Goal: Task Accomplishment & Management: Use online tool/utility

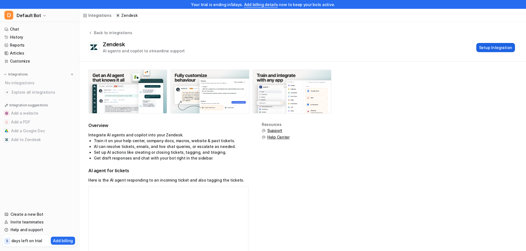
click at [488, 51] on button "Setup Integration" at bounding box center [495, 47] width 39 height 9
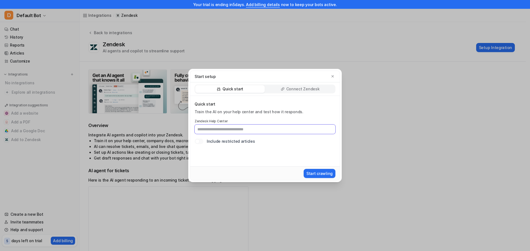
click at [225, 130] on input "text" at bounding box center [265, 129] width 141 height 9
click at [298, 86] on div "Connect Zendesk" at bounding box center [300, 89] width 70 height 8
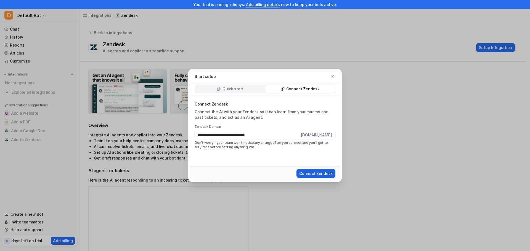
type input "**********"
click at [319, 171] on button "Connect Zendesk" at bounding box center [315, 173] width 39 height 9
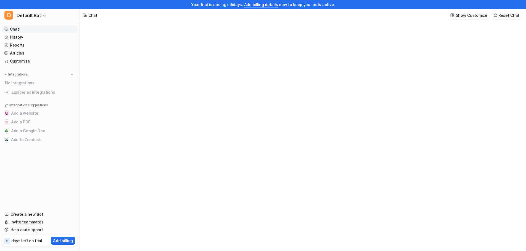
type textarea "**********"
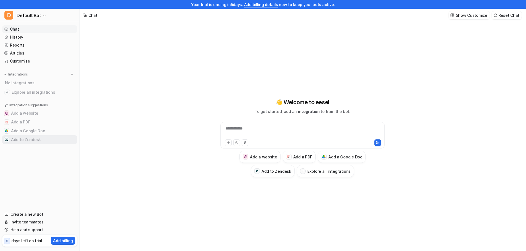
click at [24, 141] on button "Add to Zendesk" at bounding box center [39, 140] width 75 height 9
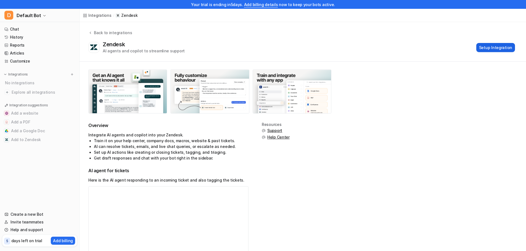
click at [486, 46] on button "Setup Integration" at bounding box center [495, 47] width 39 height 9
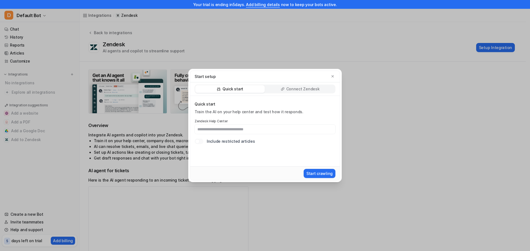
click at [288, 87] on p "Connect Zendesk" at bounding box center [302, 89] width 33 height 6
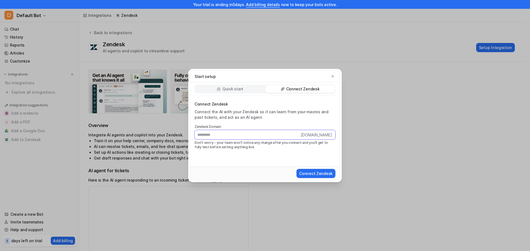
click at [230, 133] on input "text" at bounding box center [247, 134] width 105 height 9
paste input "**********"
type input "**********"
click at [318, 172] on button "Connect Zendesk" at bounding box center [315, 173] width 39 height 9
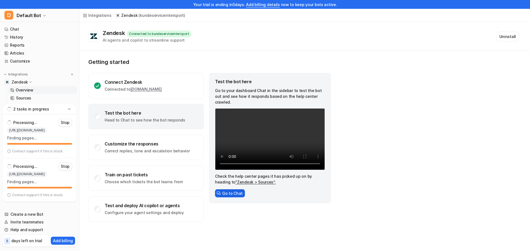
click at [229, 190] on button "Go to Chat" at bounding box center [230, 194] width 30 height 8
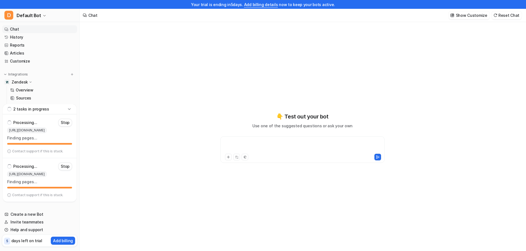
click at [276, 145] on div at bounding box center [302, 146] width 161 height 13
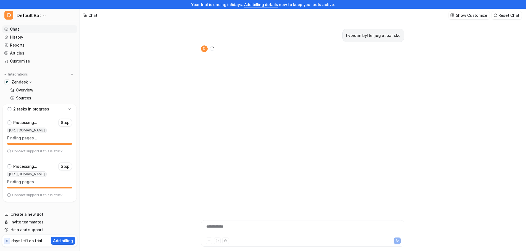
scroll to position [9, 0]
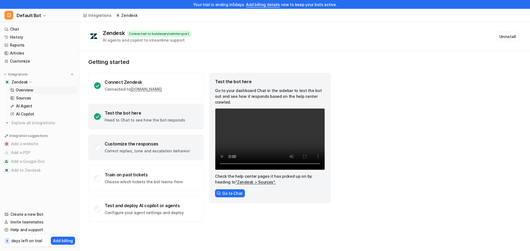
click at [157, 147] on div "Customize the responses" at bounding box center [147, 144] width 85 height 6
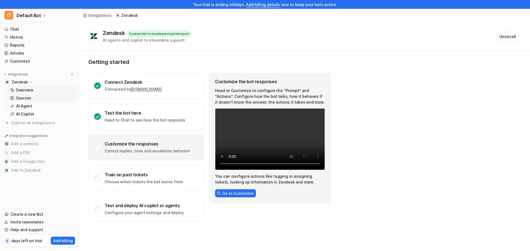
click at [31, 99] on link "Sources" at bounding box center [42, 98] width 69 height 8
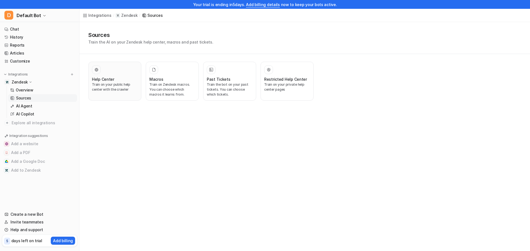
click at [123, 84] on p "Train on your public help center with the crawler" at bounding box center [115, 87] width 46 height 10
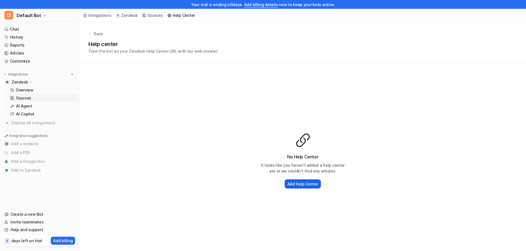
click at [309, 183] on h2 "Add Help Center" at bounding box center [302, 184] width 31 height 6
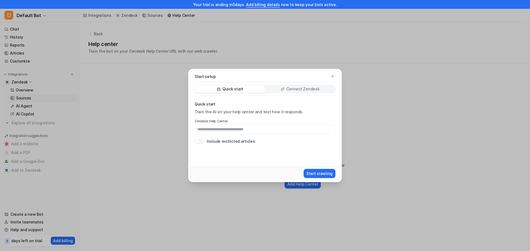
click at [281, 87] on div "Connect Zendesk" at bounding box center [300, 89] width 70 height 8
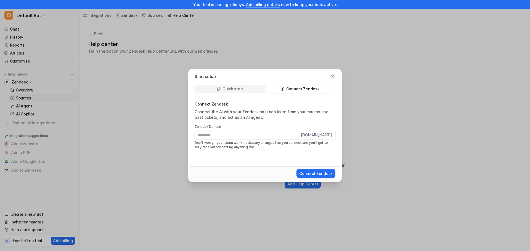
click at [333, 76] on icon "button" at bounding box center [333, 77] width 4 height 4
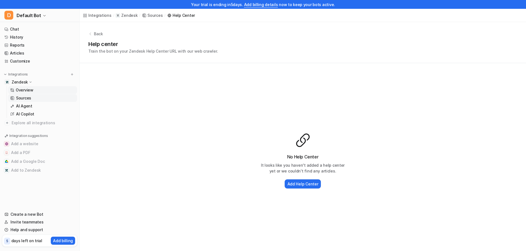
click at [29, 87] on link "Overview" at bounding box center [42, 90] width 69 height 8
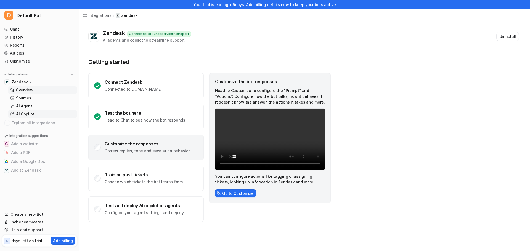
click at [40, 115] on link "AI Copilot" at bounding box center [42, 114] width 69 height 8
click at [21, 115] on p "AI Copilot" at bounding box center [25, 115] width 18 height 6
click at [24, 111] on link "AI Copilot" at bounding box center [42, 114] width 69 height 8
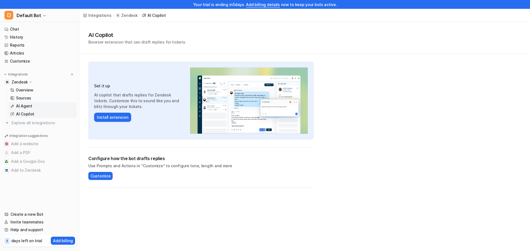
click at [29, 104] on p "AI Agent" at bounding box center [24, 107] width 16 height 6
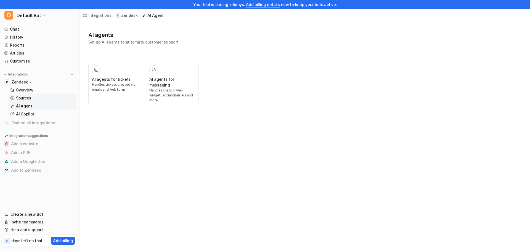
click at [27, 99] on p "Sources" at bounding box center [23, 99] width 15 height 6
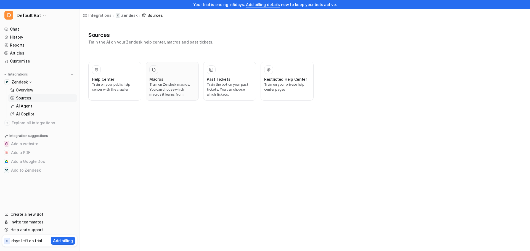
click at [155, 85] on p "Train on Zendesk macros. You can choose which macros it learns from." at bounding box center [172, 89] width 46 height 15
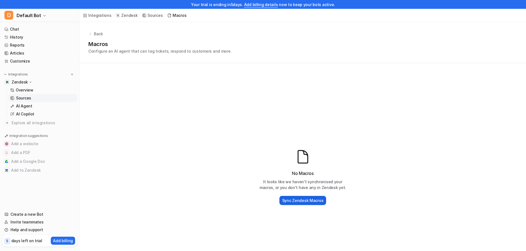
click at [305, 202] on h2 "Sync Zendesk Macros" at bounding box center [302, 201] width 41 height 6
click at [32, 93] on link "Overview" at bounding box center [42, 90] width 69 height 8
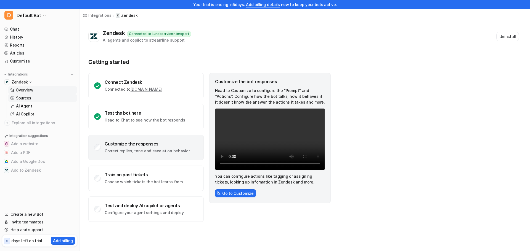
click at [34, 101] on link "Sources" at bounding box center [42, 98] width 69 height 8
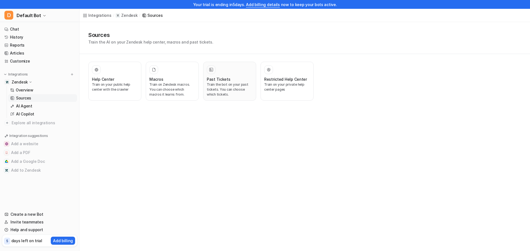
click at [215, 87] on p "Train the bot on your past tickets. You can choose which tickets." at bounding box center [230, 89] width 46 height 15
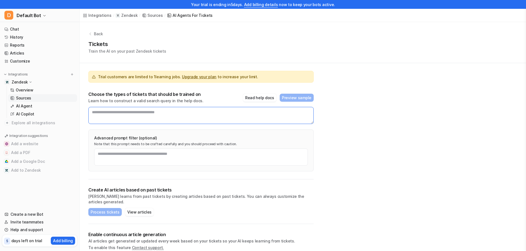
click at [166, 112] on textarea at bounding box center [200, 115] width 225 height 17
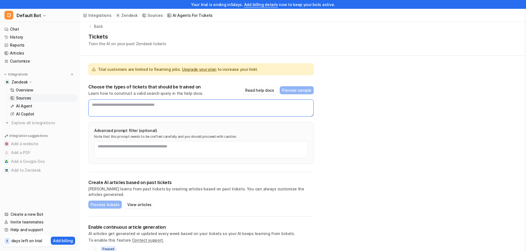
scroll to position [11, 0]
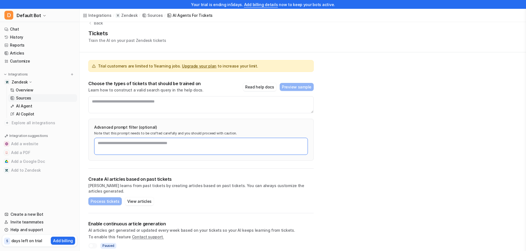
click at [121, 147] on textarea at bounding box center [201, 146] width 214 height 17
click at [24, 229] on link "Help and support" at bounding box center [39, 230] width 75 height 8
click at [405, 120] on div "Back Tickets Train the AI on your past Zendesk tickets Trial customers are limi…" at bounding box center [303, 134] width 446 height 246
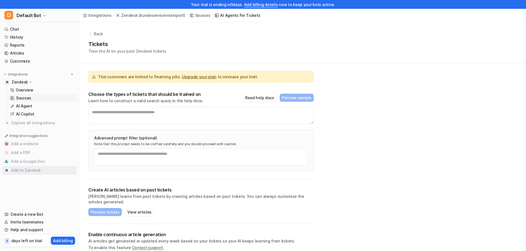
click at [24, 171] on button "Add to Zendesk" at bounding box center [39, 170] width 75 height 9
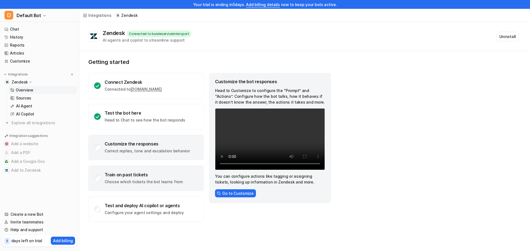
click at [134, 174] on div "Train on past tickets" at bounding box center [144, 175] width 78 height 6
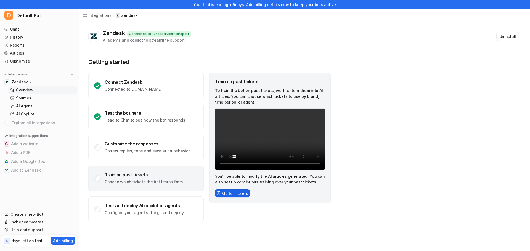
click at [230, 197] on button "Go to Tickets" at bounding box center [232, 194] width 35 height 8
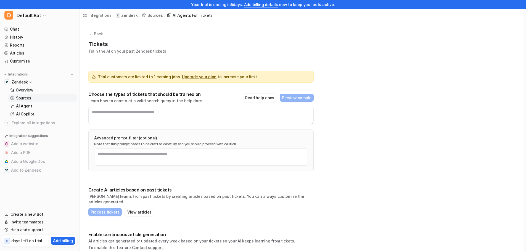
click at [199, 101] on div "Choose the types of tickets that should be trained on Learn how to construct a …" at bounding box center [200, 98] width 225 height 12
click at [186, 118] on textarea at bounding box center [200, 115] width 225 height 17
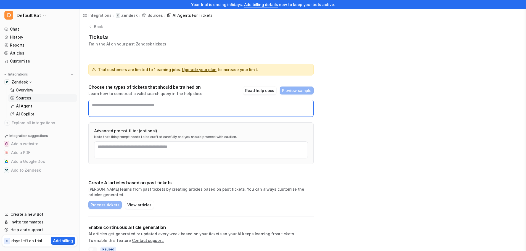
scroll to position [11, 0]
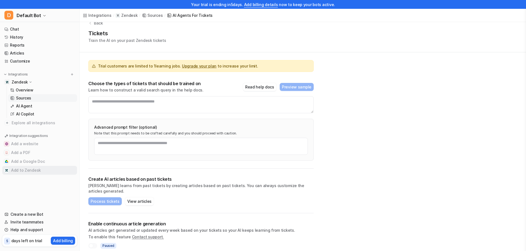
click at [24, 171] on button "Add to Zendesk" at bounding box center [39, 170] width 75 height 9
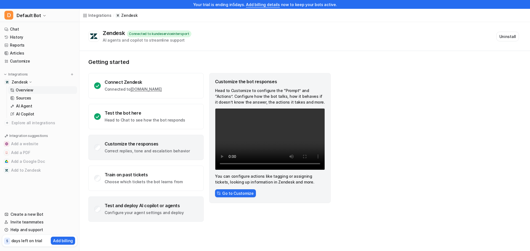
click at [143, 208] on div "Test and deploy AI copilot or agents" at bounding box center [144, 206] width 79 height 6
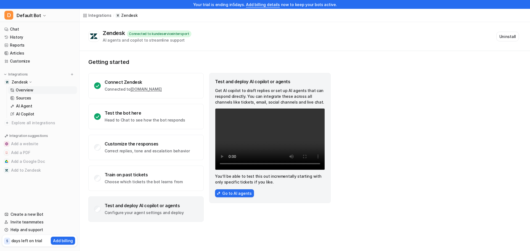
click at [223, 189] on div "Test and deploy AI copilot or agents Get AI copilot to draft replies or set up …" at bounding box center [269, 138] width 121 height 130
click at [224, 195] on button "Go to AI agents" at bounding box center [234, 194] width 39 height 8
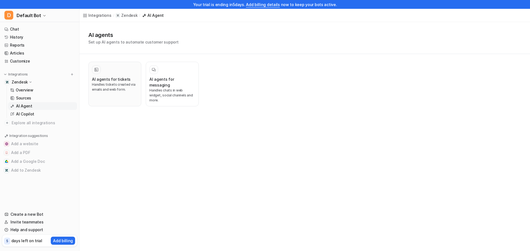
click at [121, 80] on h3 "AI agents for tickets" at bounding box center [111, 79] width 39 height 6
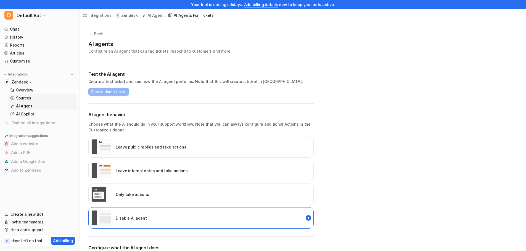
drag, startPoint x: 23, startPoint y: 97, endPoint x: 25, endPoint y: 99, distance: 3.3
click at [23, 97] on p "Sources" at bounding box center [23, 99] width 15 height 6
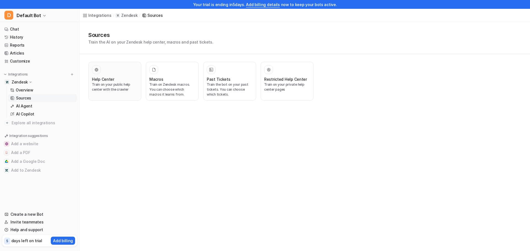
click at [108, 88] on p "Train on your public help center with the crawler" at bounding box center [115, 87] width 46 height 10
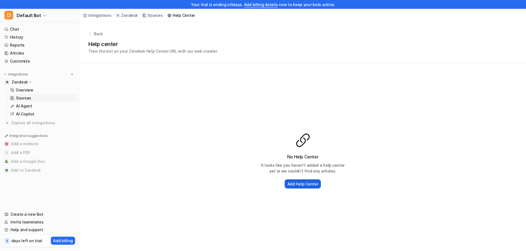
click at [303, 183] on h2 "Add Help Center" at bounding box center [302, 184] width 31 height 6
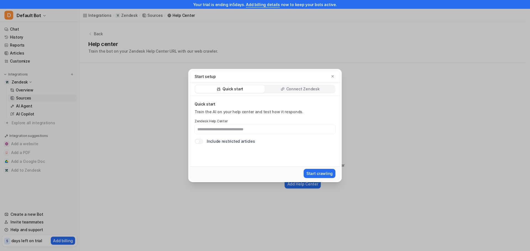
click at [308, 86] on div "Connect Zendesk" at bounding box center [300, 89] width 70 height 8
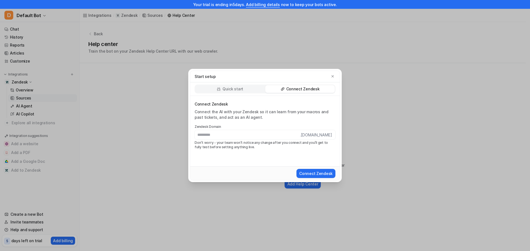
click at [298, 136] on input "text" at bounding box center [247, 134] width 105 height 9
drag, startPoint x: 272, startPoint y: 134, endPoint x: 240, endPoint y: 141, distance: 32.5
click at [240, 141] on div "**********" at bounding box center [265, 137] width 141 height 25
type input "**********"
click at [312, 173] on button "Connect Zendesk" at bounding box center [315, 173] width 39 height 9
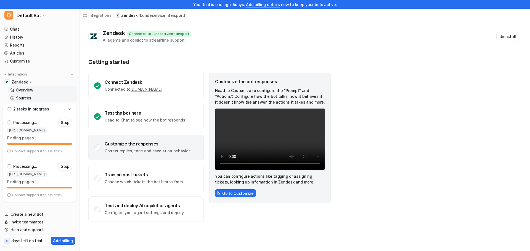
click at [35, 99] on link "Sources" at bounding box center [42, 98] width 69 height 8
